Goal: Task Accomplishment & Management: Complete application form

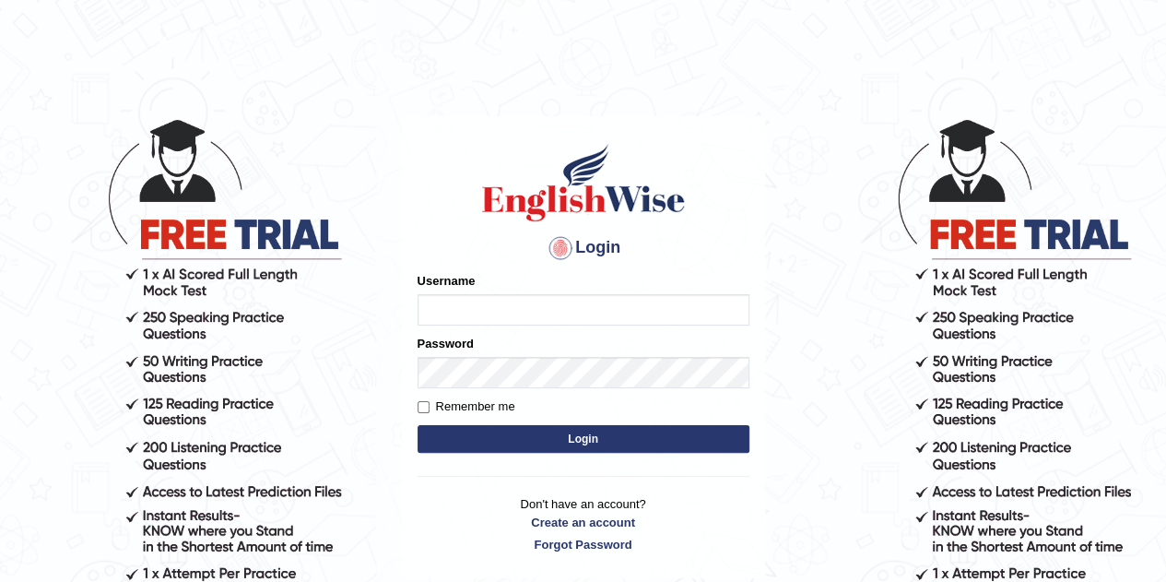
click at [538, 312] on input "Username" at bounding box center [584, 309] width 332 height 31
type input "usmann"
click at [416, 403] on div "Login Please fix the following errors: Username usmann Password Remember me Log…" at bounding box center [583, 347] width 363 height 462
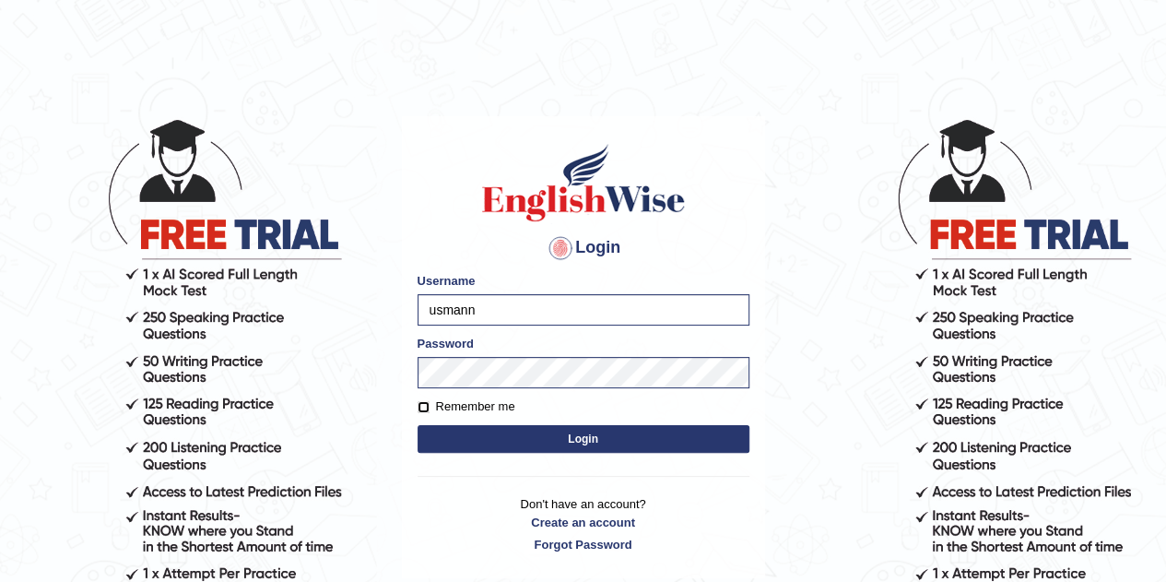
click at [422, 410] on input "Remember me" at bounding box center [424, 407] width 12 height 12
checkbox input "true"
click at [535, 439] on button "Login" at bounding box center [584, 439] width 332 height 28
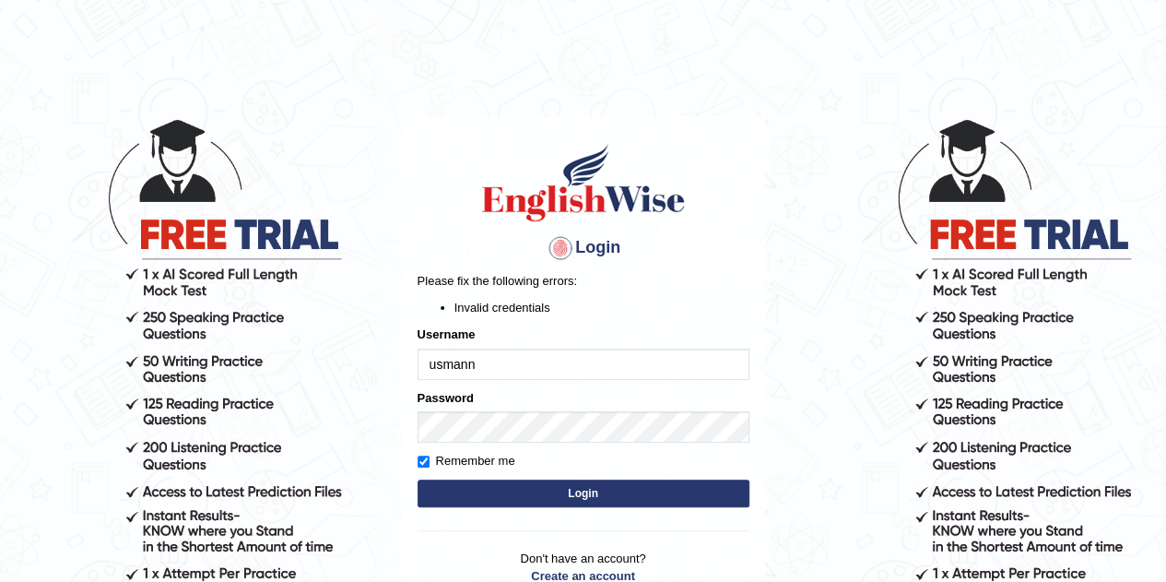
click at [492, 370] on input "usmann" at bounding box center [584, 363] width 332 height 31
type input "usmann"
click at [604, 484] on button "Login" at bounding box center [584, 493] width 332 height 28
click at [487, 360] on input "usmann" at bounding box center [584, 363] width 332 height 31
type input "u"
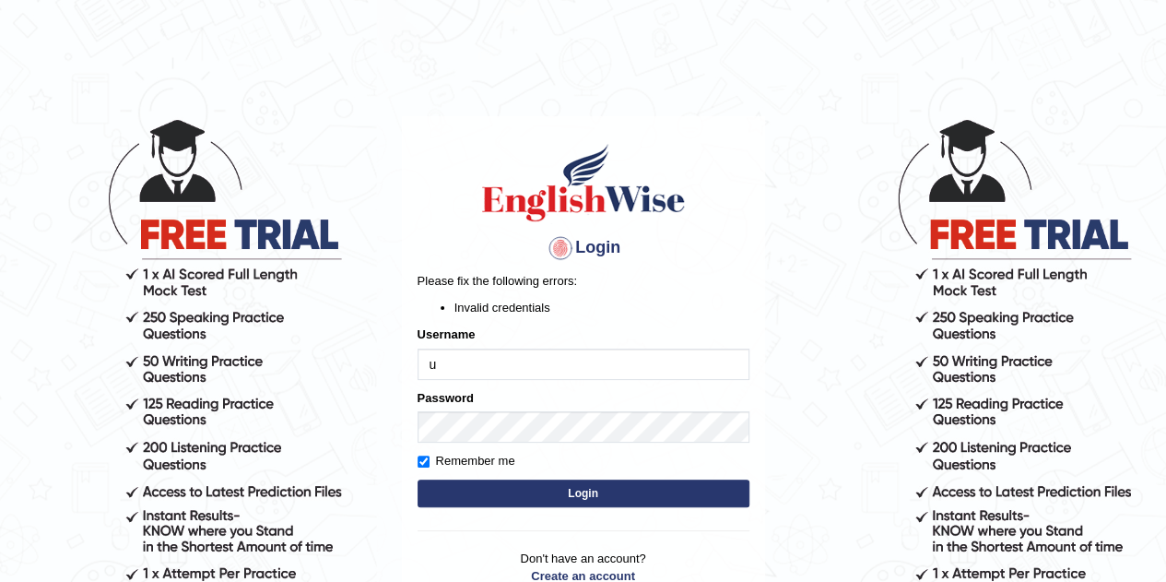
type input "usmann"
click at [535, 487] on button "Login" at bounding box center [584, 493] width 332 height 28
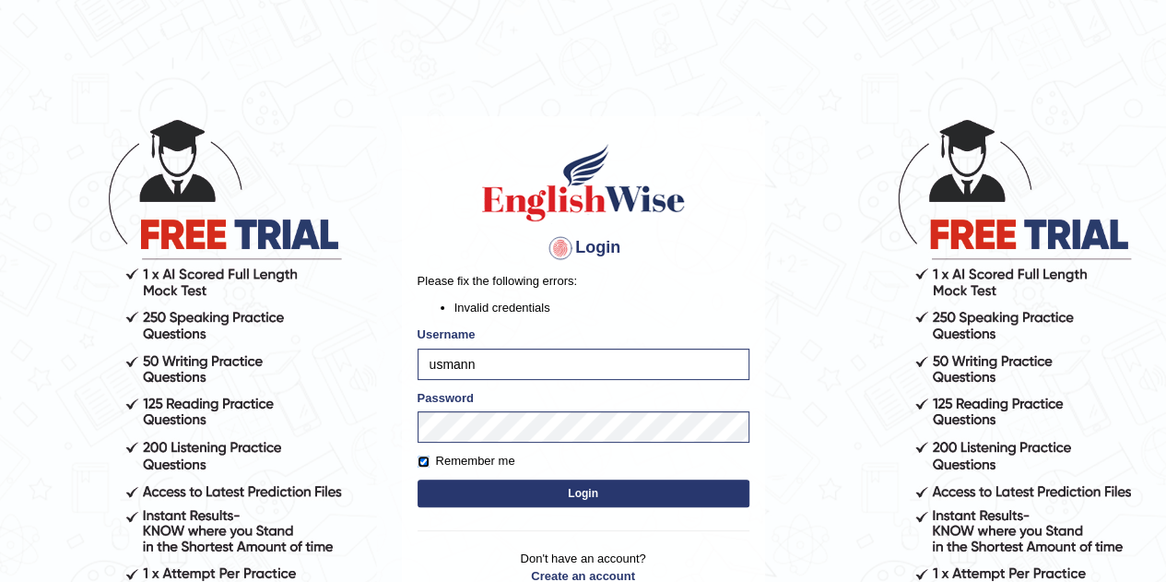
click at [428, 465] on input "Remember me" at bounding box center [424, 461] width 12 height 12
checkbox input "false"
click at [479, 496] on button "Login" at bounding box center [584, 493] width 332 height 28
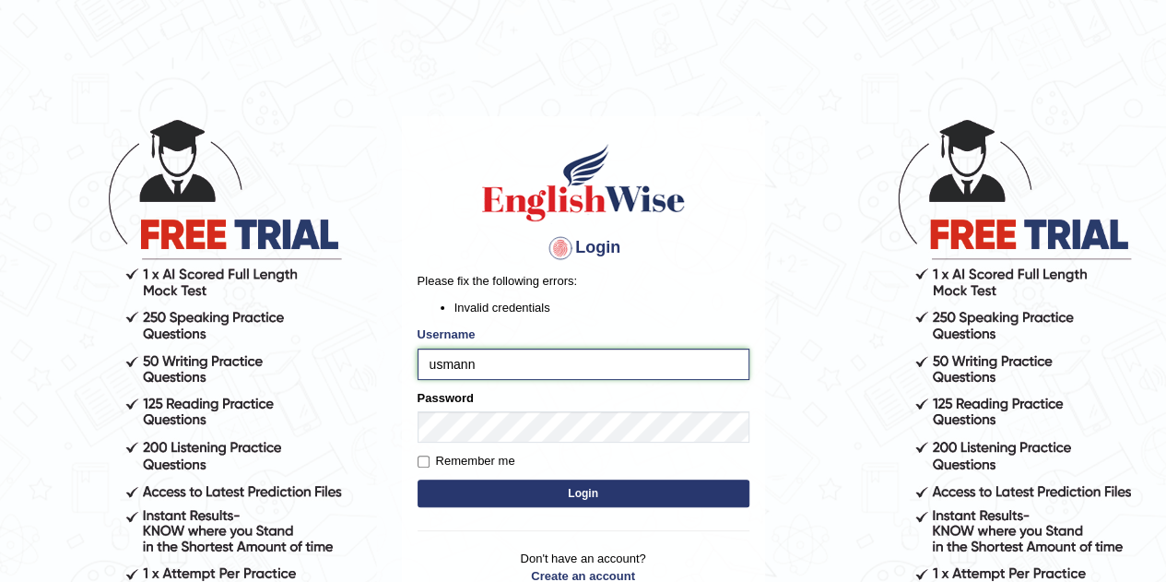
click at [509, 355] on input "usmann" at bounding box center [584, 363] width 332 height 31
type input "usman"
click at [524, 500] on button "Login" at bounding box center [584, 493] width 332 height 28
click at [468, 363] on input "usman" at bounding box center [584, 363] width 332 height 31
type input "usmann"
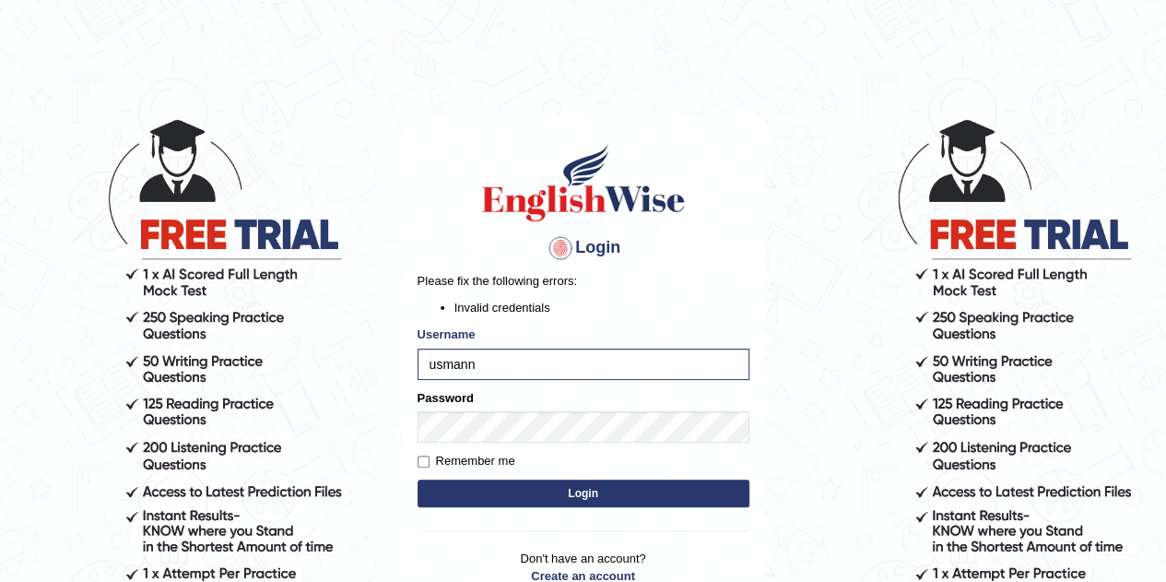
click at [568, 493] on button "Login" at bounding box center [584, 493] width 332 height 28
click at [435, 362] on input "usmann" at bounding box center [584, 363] width 332 height 31
type input "Usmann"
click at [487, 502] on button "Login" at bounding box center [584, 493] width 332 height 28
click at [509, 357] on input "Usmann" at bounding box center [584, 363] width 332 height 31
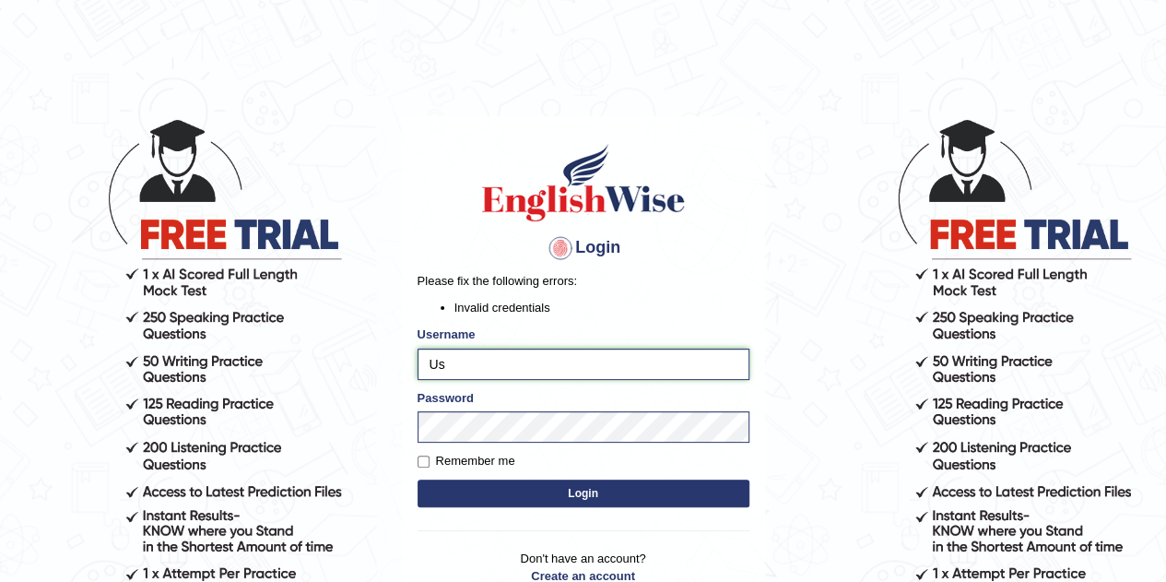
type input "U"
type input "usmann"
click at [418, 479] on button "Login" at bounding box center [584, 493] width 332 height 28
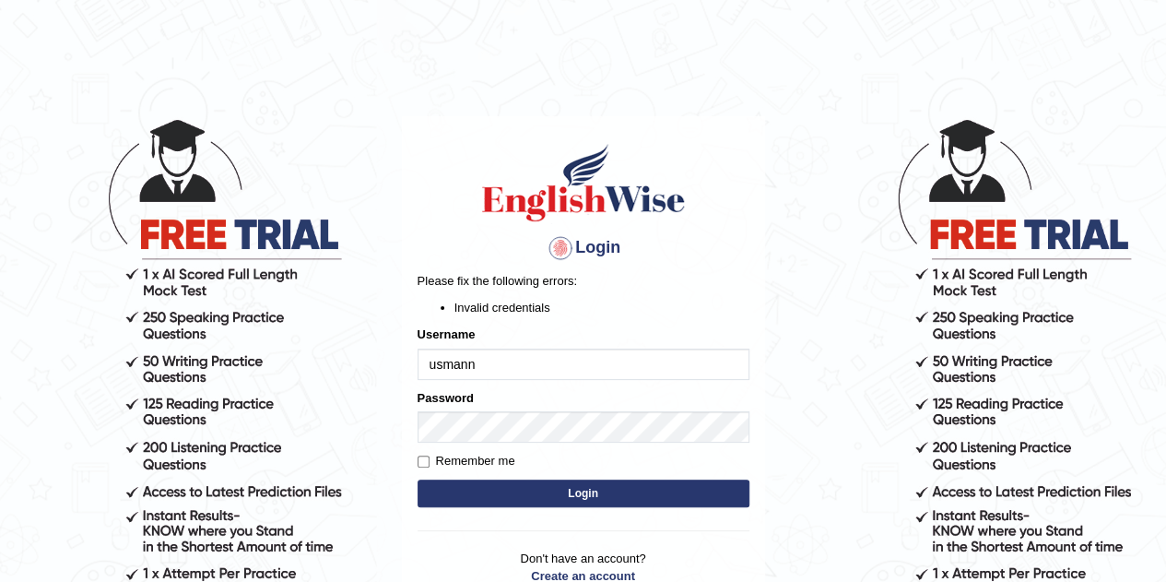
click at [556, 250] on div at bounding box center [560, 247] width 29 height 29
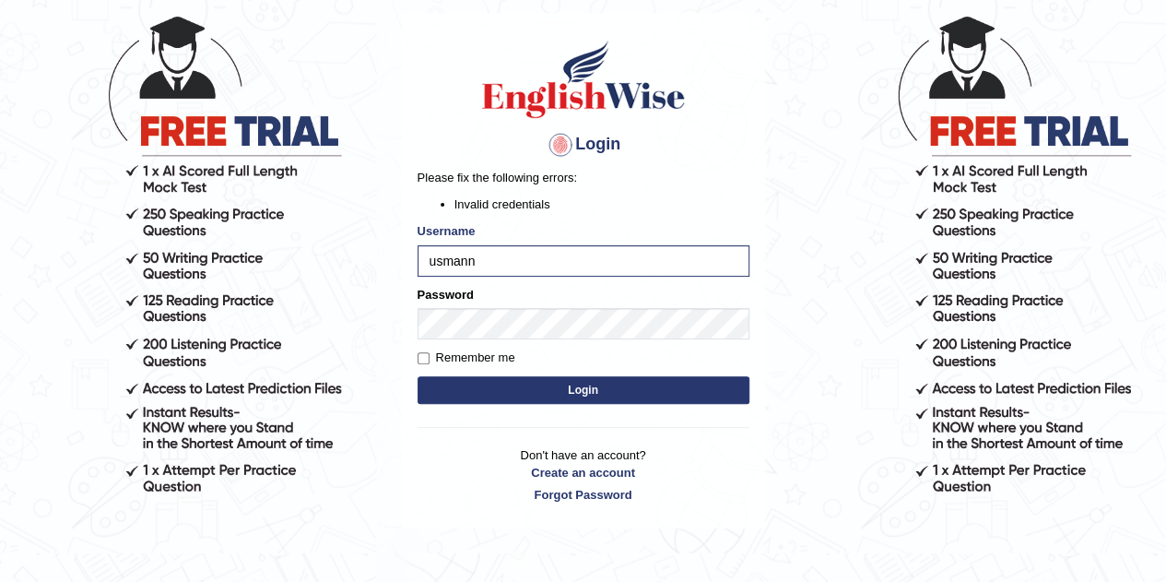
scroll to position [104, 0]
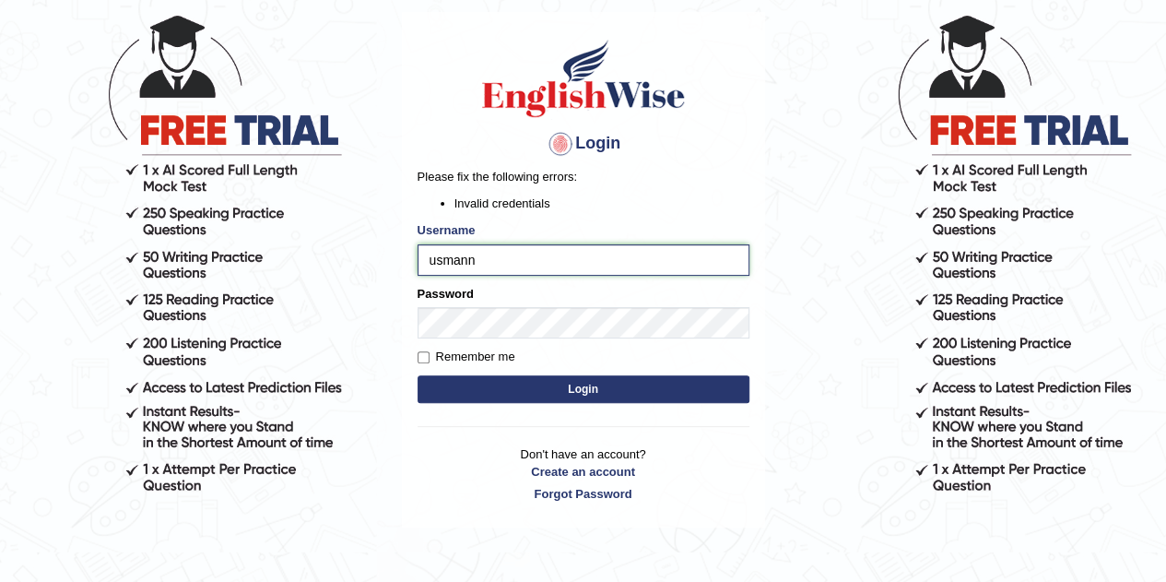
click at [421, 259] on input "usmann" at bounding box center [584, 259] width 332 height 31
click at [418, 375] on button "Login" at bounding box center [584, 389] width 332 height 28
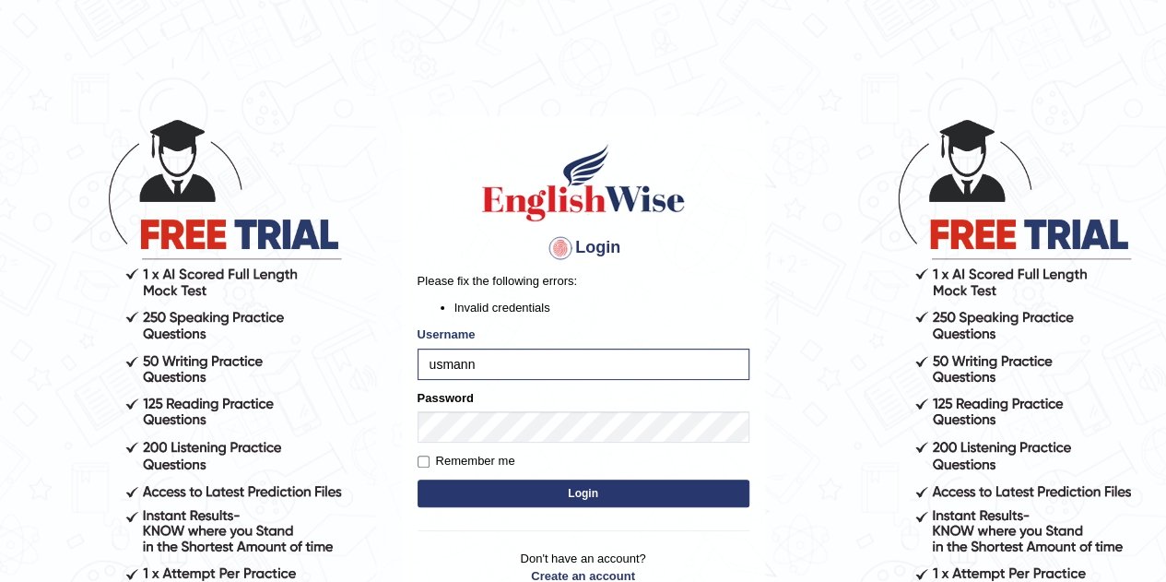
click at [575, 495] on button "Login" at bounding box center [584, 493] width 332 height 28
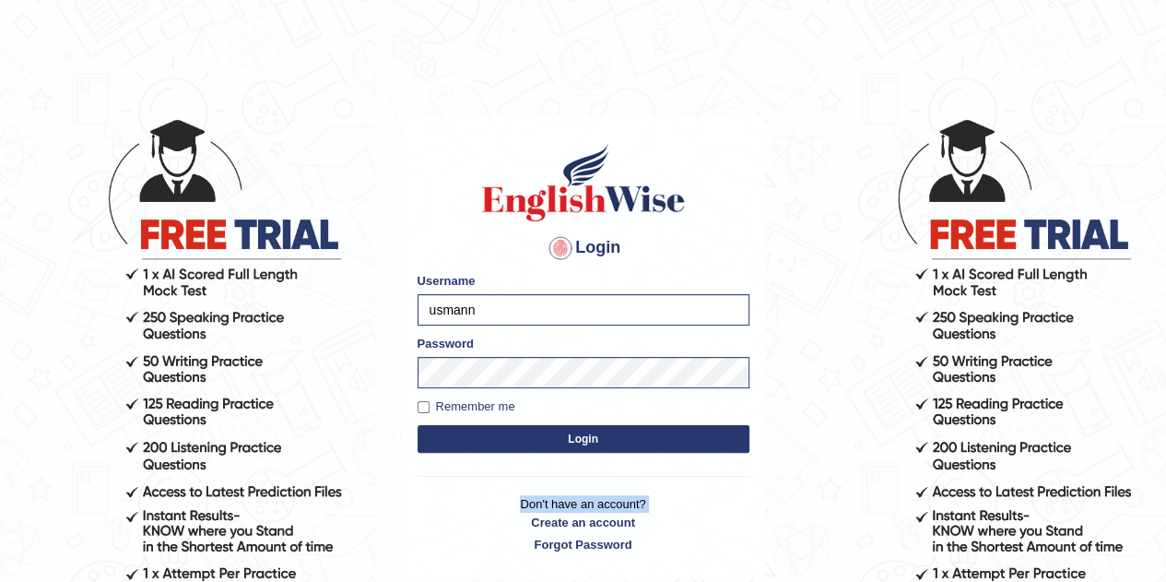
click at [575, 495] on p "Don't have an account? Create an account Forgot Password" at bounding box center [584, 523] width 332 height 57
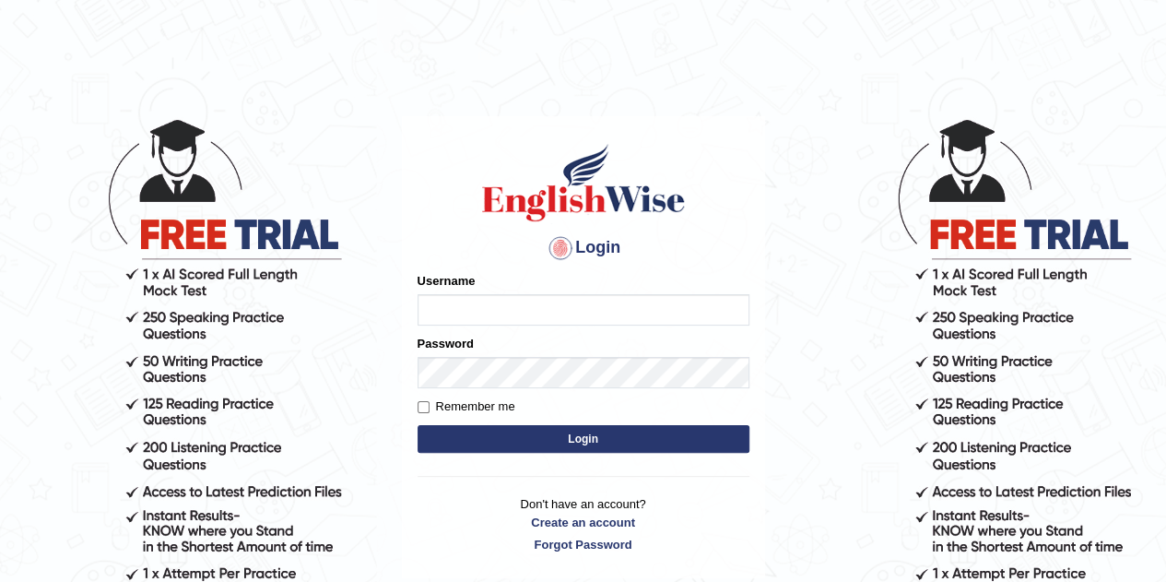
click at [481, 304] on input "Username" at bounding box center [584, 309] width 332 height 31
type input "usmann"
click at [540, 431] on button "Login" at bounding box center [584, 439] width 332 height 28
